Goal: Task Accomplishment & Management: Complete application form

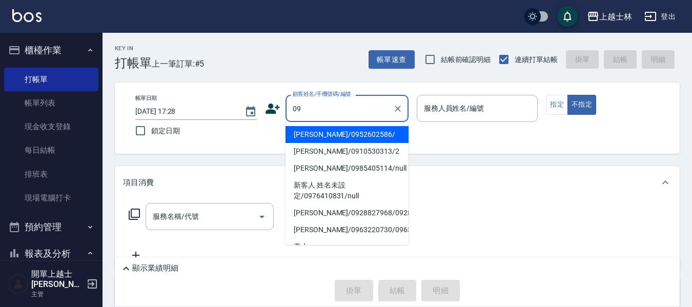
type input "[PERSON_NAME]/0952602586/"
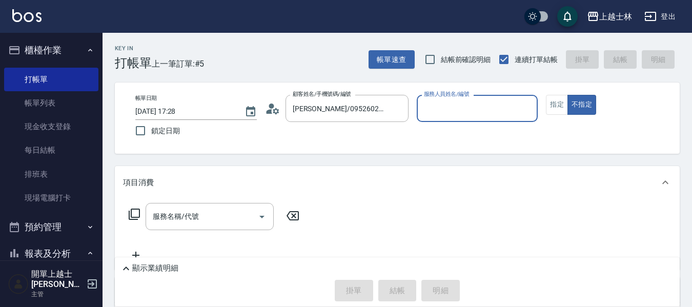
type input "[PERSON_NAME]-12"
click at [568, 95] on button "不指定" at bounding box center [582, 105] width 29 height 20
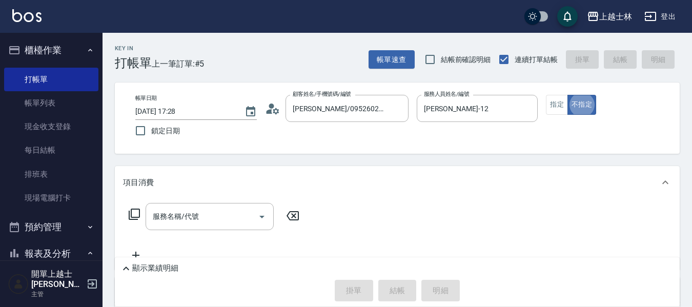
type button "false"
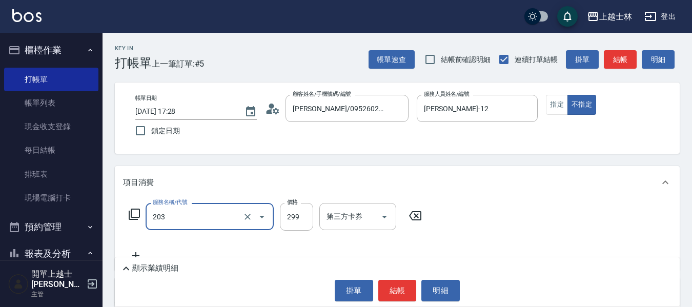
type input "B級洗+剪(203)"
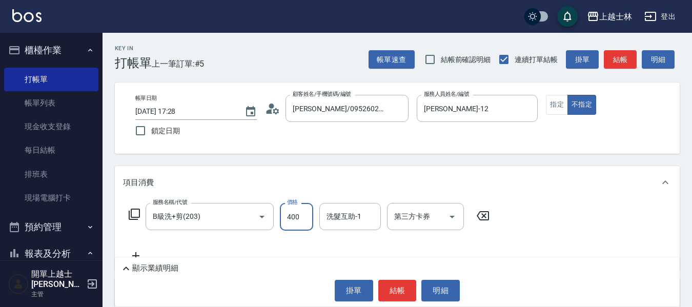
type input "400"
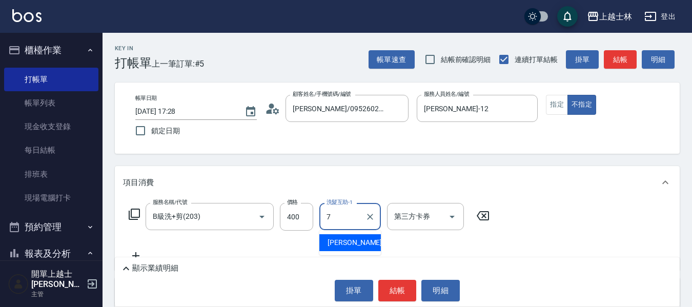
type input "[PERSON_NAME]-7"
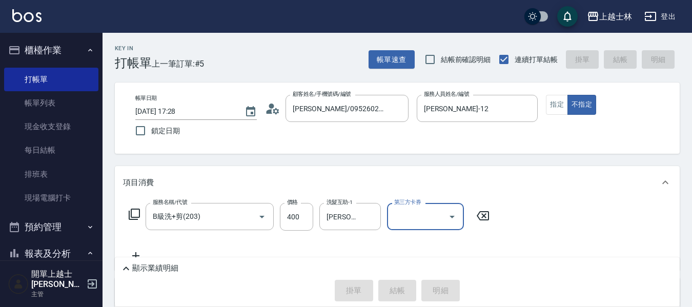
type input "[DATE] 18:15"
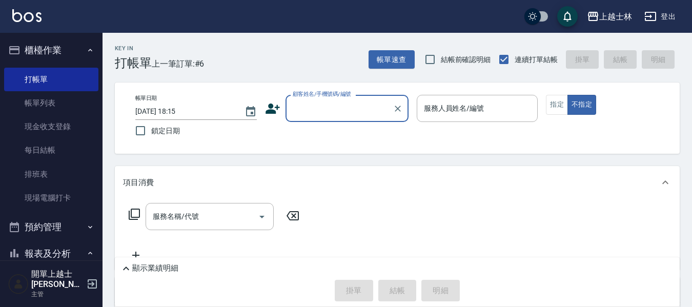
drag, startPoint x: 0, startPoint y: 125, endPoint x: 314, endPoint y: 98, distance: 315.0
click at [314, 98] on div "顧客姓名/手機號碼/編號" at bounding box center [347, 108] width 123 height 27
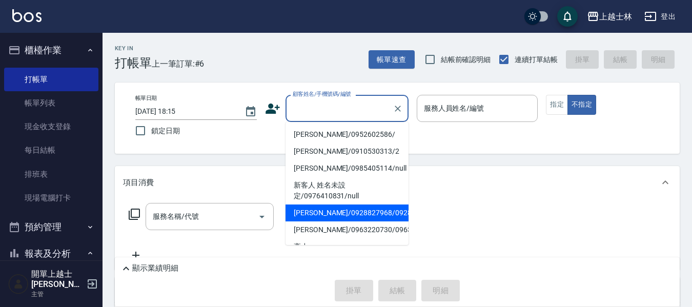
drag, startPoint x: 465, startPoint y: 198, endPoint x: 429, endPoint y: 170, distance: 45.3
click at [465, 197] on div "項目消費" at bounding box center [397, 182] width 565 height 33
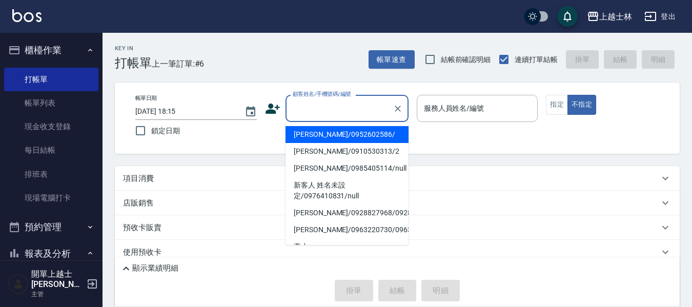
click at [314, 106] on div "顧客姓名/手機號碼/編號 顧客姓名/手機號碼/編號" at bounding box center [347, 108] width 123 height 27
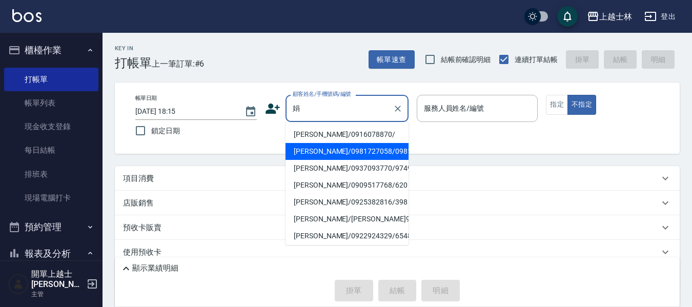
click at [344, 160] on li "江美娟/0981727058/0981727058" at bounding box center [347, 151] width 123 height 17
type input "江美娟/0981727058/0981727058"
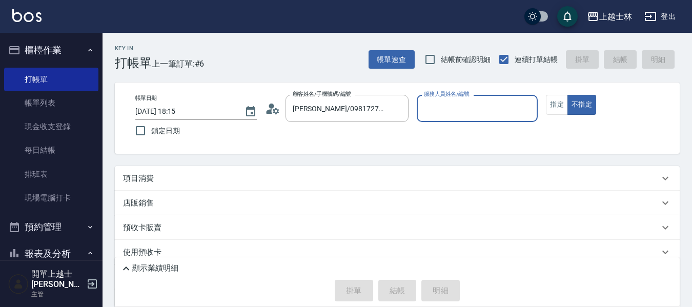
type input "小媛-2"
click at [557, 105] on button "指定" at bounding box center [557, 105] width 22 height 20
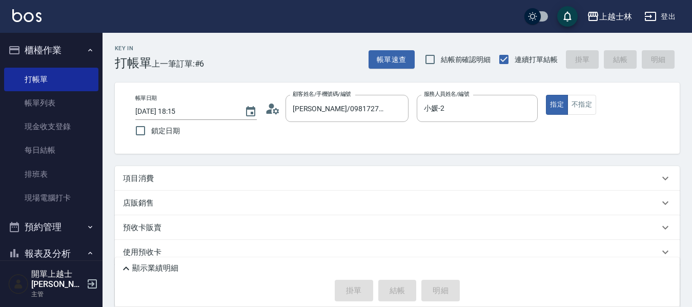
click at [153, 184] on div "項目消費" at bounding box center [397, 178] width 565 height 25
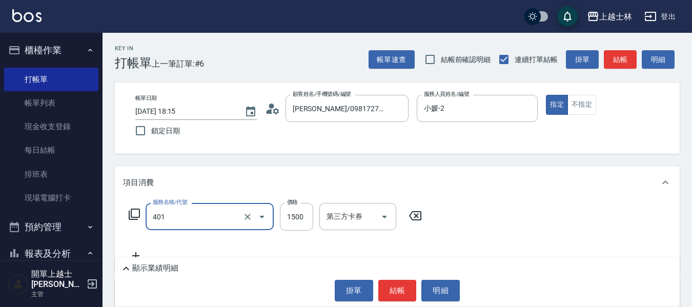
type input "基本染髮(401)"
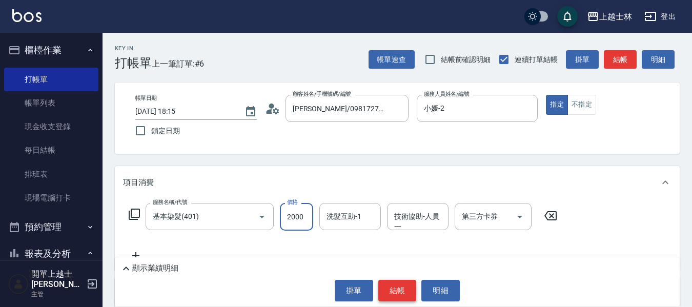
type input "2000"
click at [406, 297] on button "結帳" at bounding box center [397, 291] width 38 height 22
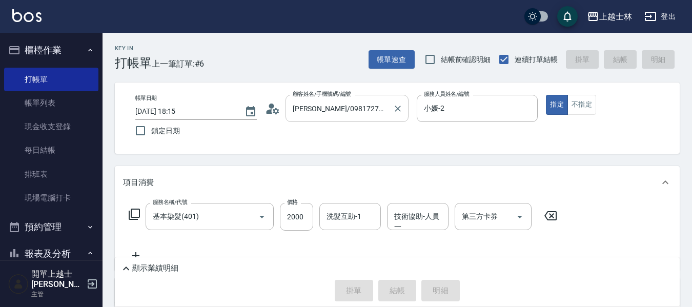
type input "2025/08/19 18:37"
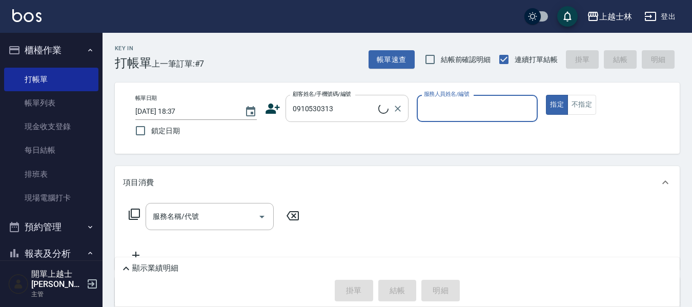
type input "舒媛/0910530313/2"
type input "小媛-2"
click at [546, 95] on button "指定" at bounding box center [557, 105] width 22 height 20
type button "true"
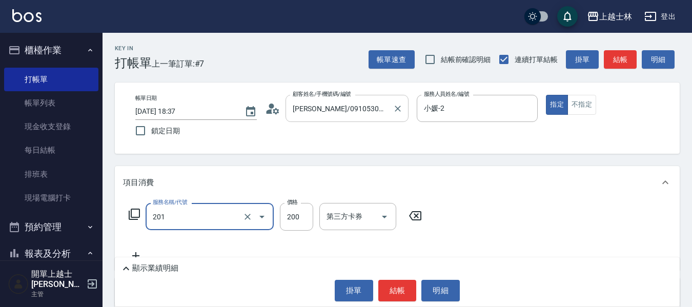
type input "B級單剪(201)"
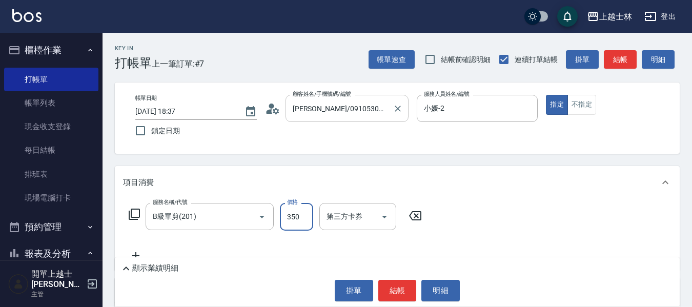
type input "350"
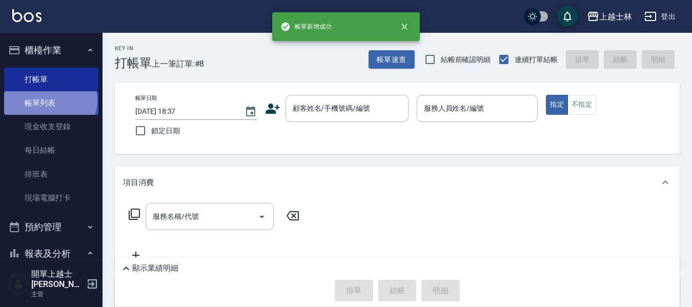
click at [49, 100] on link "帳單列表" at bounding box center [51, 103] width 94 height 24
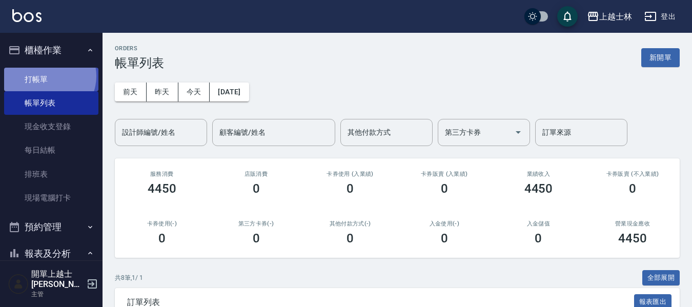
click at [47, 76] on link "打帳單" at bounding box center [51, 80] width 94 height 24
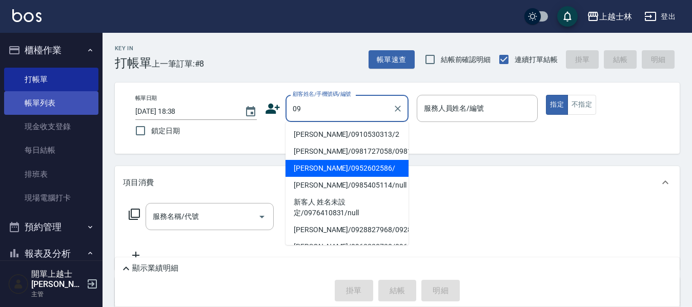
type input "哲哲/0952602586/"
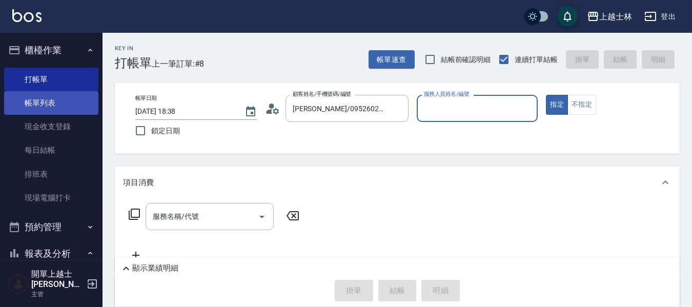
type input "哲哲-12"
click at [546, 95] on button "指定" at bounding box center [557, 105] width 22 height 20
type button "true"
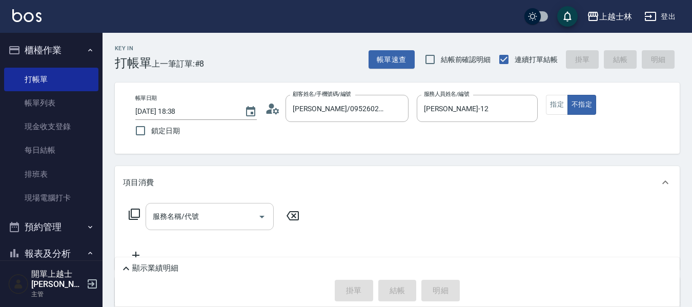
click at [209, 208] on input "服務名稱/代號" at bounding box center [202, 217] width 104 height 18
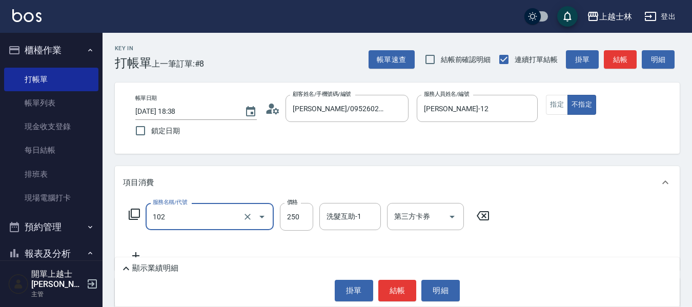
type input "3"
type input "精油洗髮(102)"
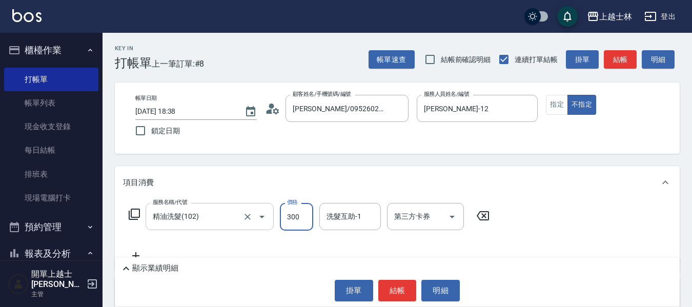
type input "300"
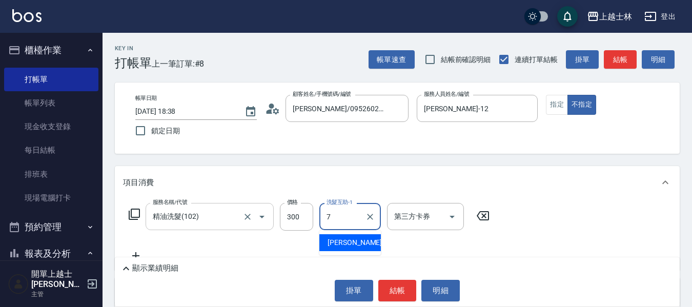
type input "蕾蕾-7"
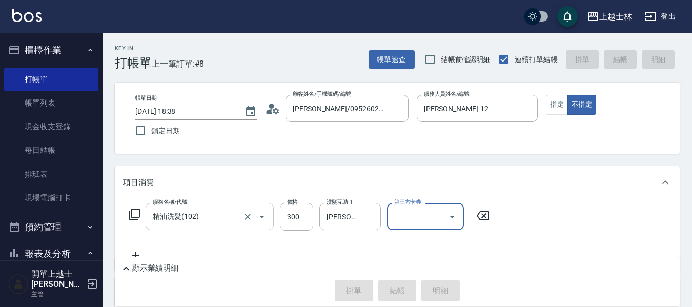
type input "2025/08/19 18:40"
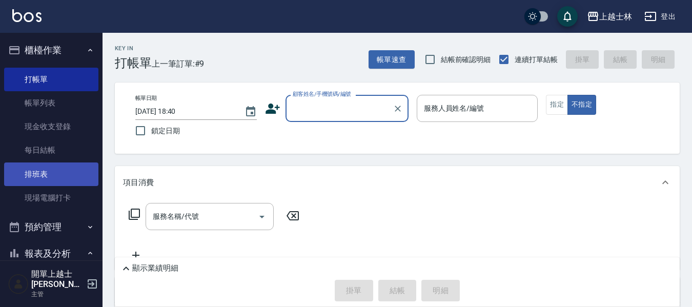
click at [43, 174] on link "排班表" at bounding box center [51, 175] width 94 height 24
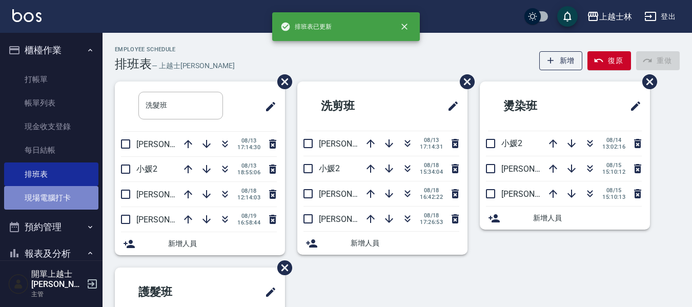
click at [83, 193] on link "現場電腦打卡" at bounding box center [51, 198] width 94 height 24
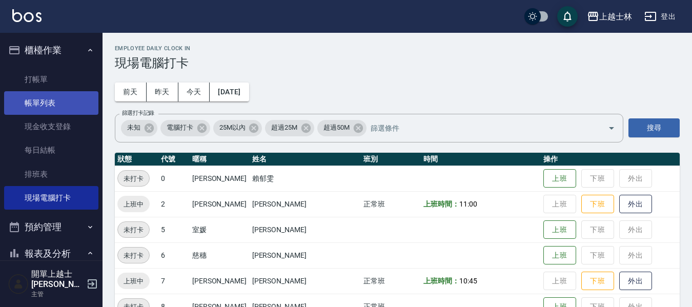
click at [72, 96] on link "帳單列表" at bounding box center [51, 103] width 94 height 24
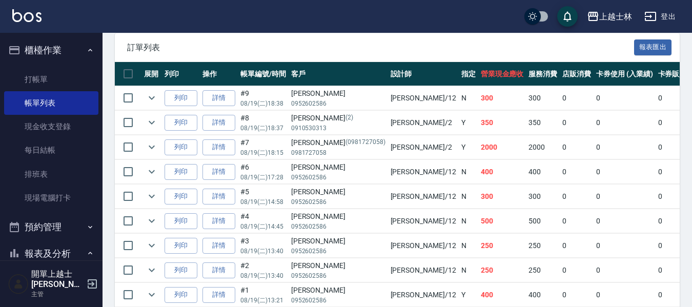
scroll to position [252, 0]
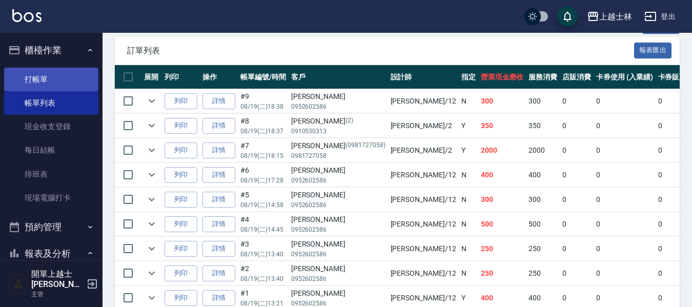
click at [33, 70] on link "打帳單" at bounding box center [51, 80] width 94 height 24
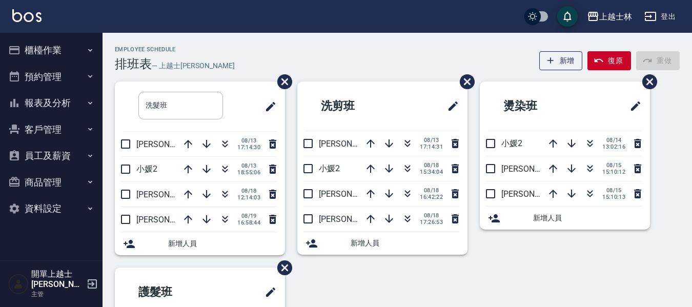
scroll to position [51, 0]
